Goal: Task Accomplishment & Management: Use online tool/utility

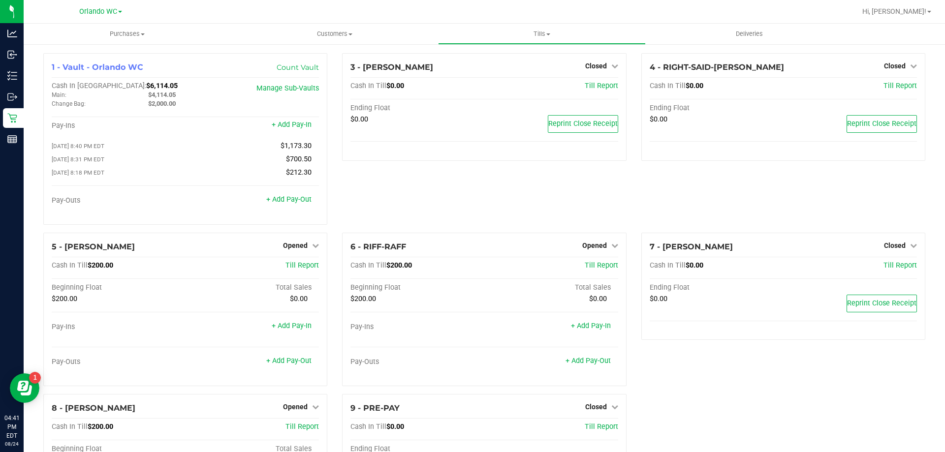
scroll to position [116, 0]
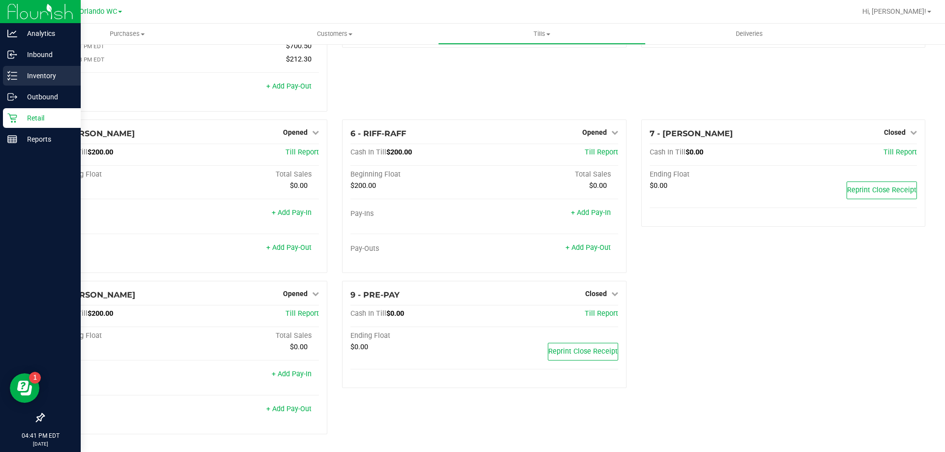
click at [16, 71] on icon at bounding box center [12, 76] width 10 height 10
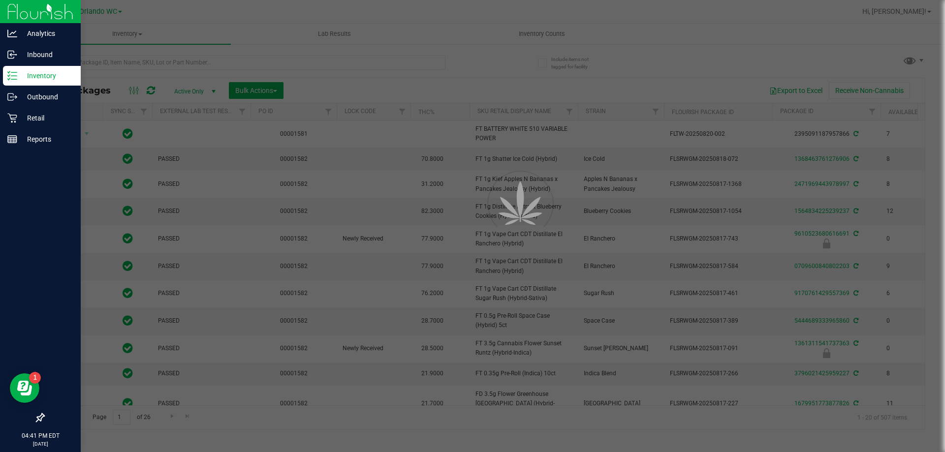
click at [537, 32] on div at bounding box center [472, 226] width 945 height 452
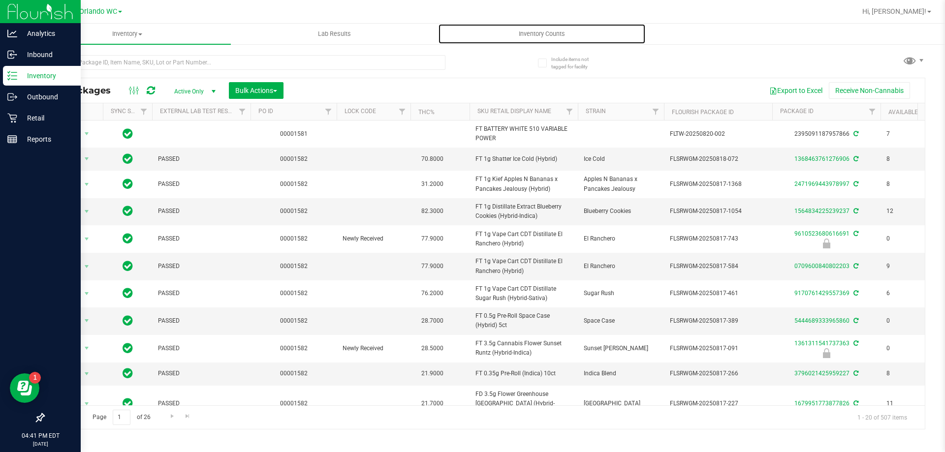
click at [537, 32] on span "Inventory Counts" at bounding box center [541, 34] width 73 height 9
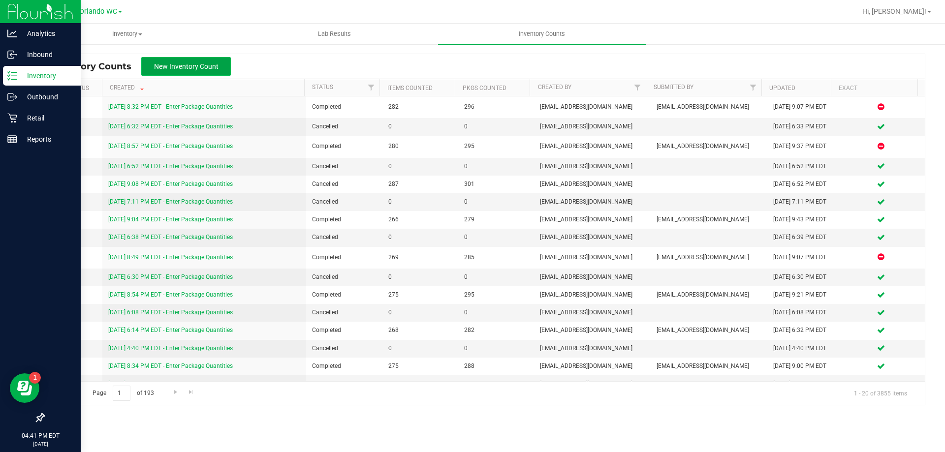
click at [204, 64] on span "New Inventory Count" at bounding box center [186, 66] width 64 height 8
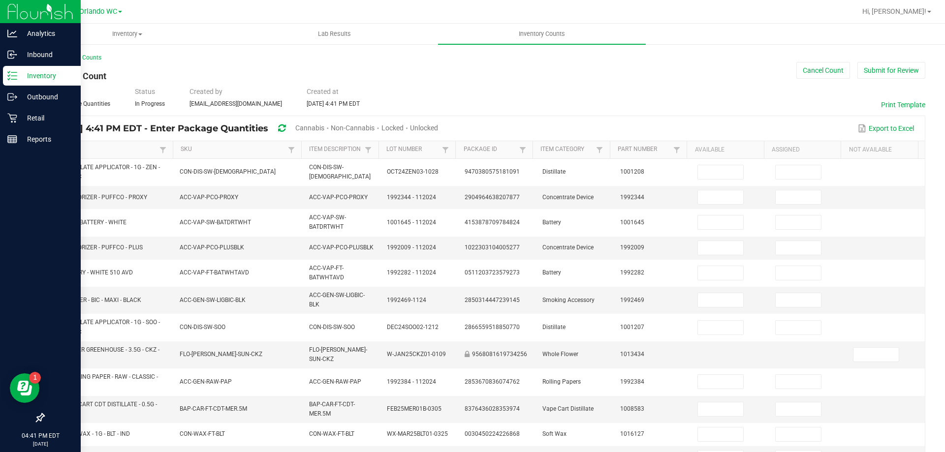
click at [324, 128] on span "Cannabis" at bounding box center [309, 128] width 29 height 8
click at [438, 126] on span "Unlocked" at bounding box center [424, 128] width 28 height 8
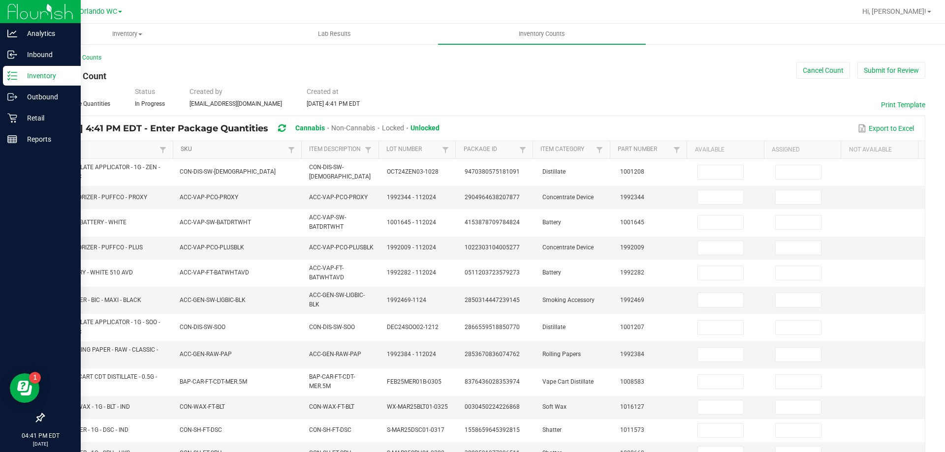
click at [221, 150] on link "SKU" at bounding box center [233, 150] width 104 height 8
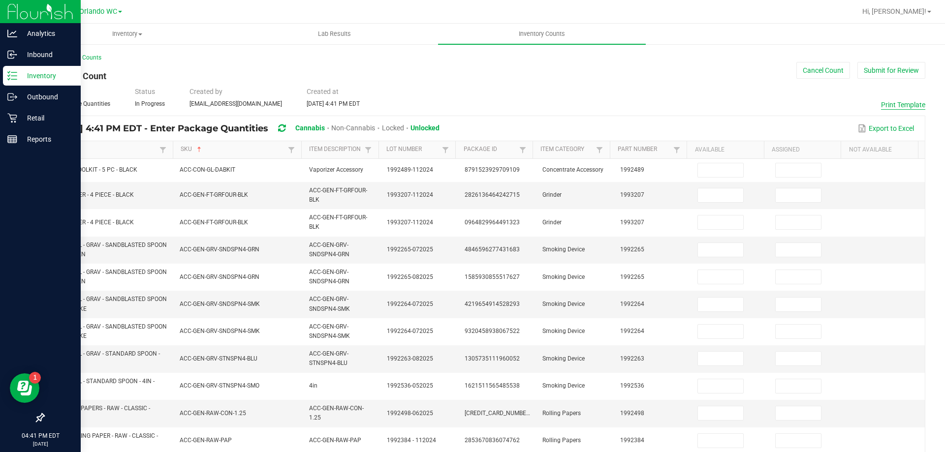
click at [895, 103] on button "Print Template" at bounding box center [903, 105] width 44 height 10
click at [803, 74] on button "Cancel Count" at bounding box center [823, 70] width 54 height 17
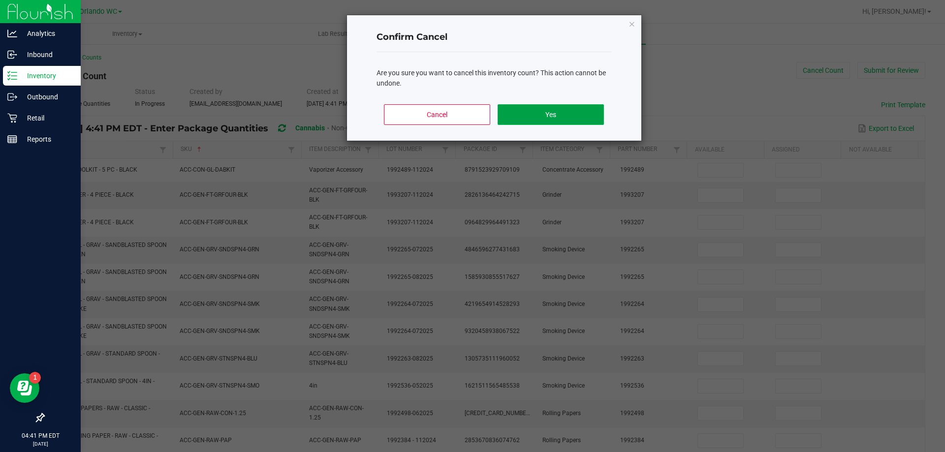
click at [517, 113] on button "Yes" at bounding box center [550, 114] width 106 height 21
